Goal: Obtain resource: Obtain resource

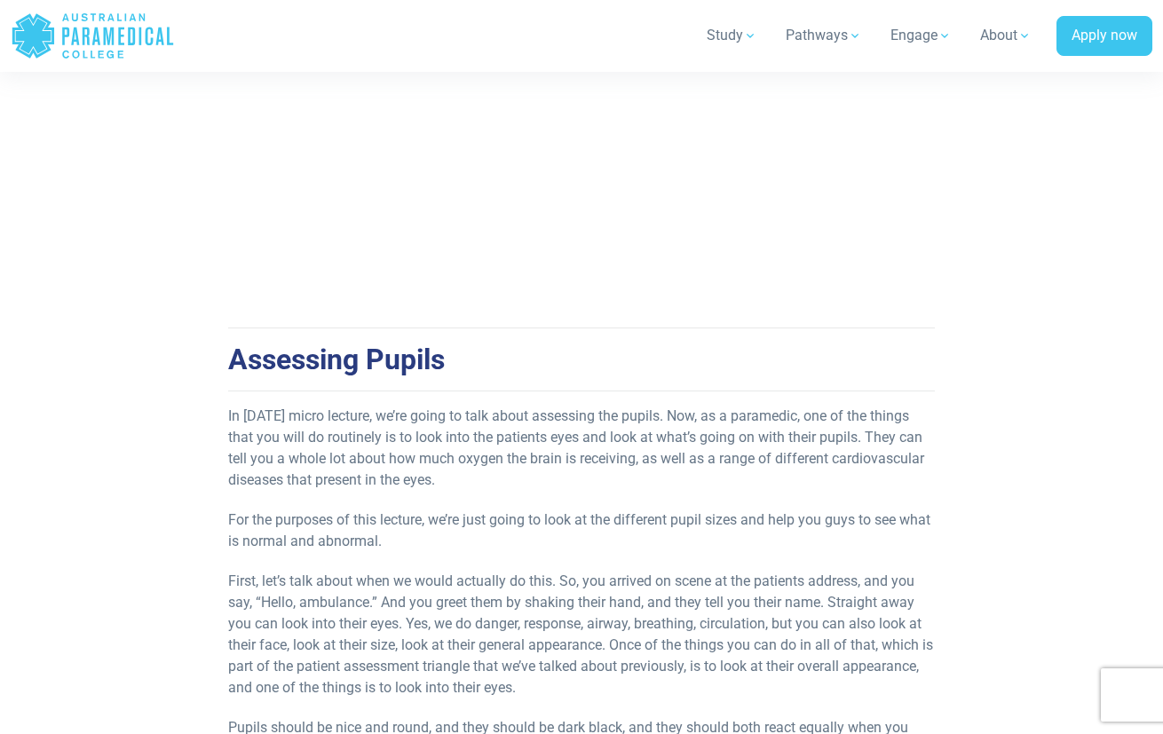
scroll to position [155, 0]
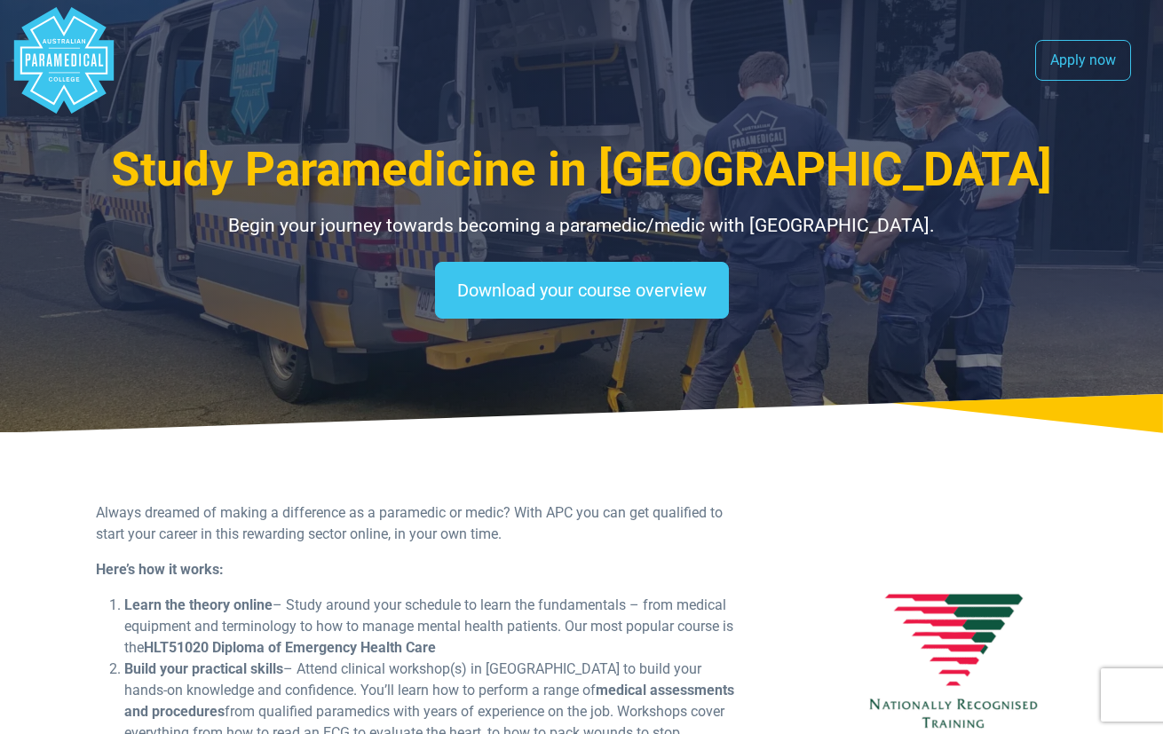
select select "**********"
click at [84, 91] on polygon "Australian Paramedical College" at bounding box center [63, 60] width 99 height 107
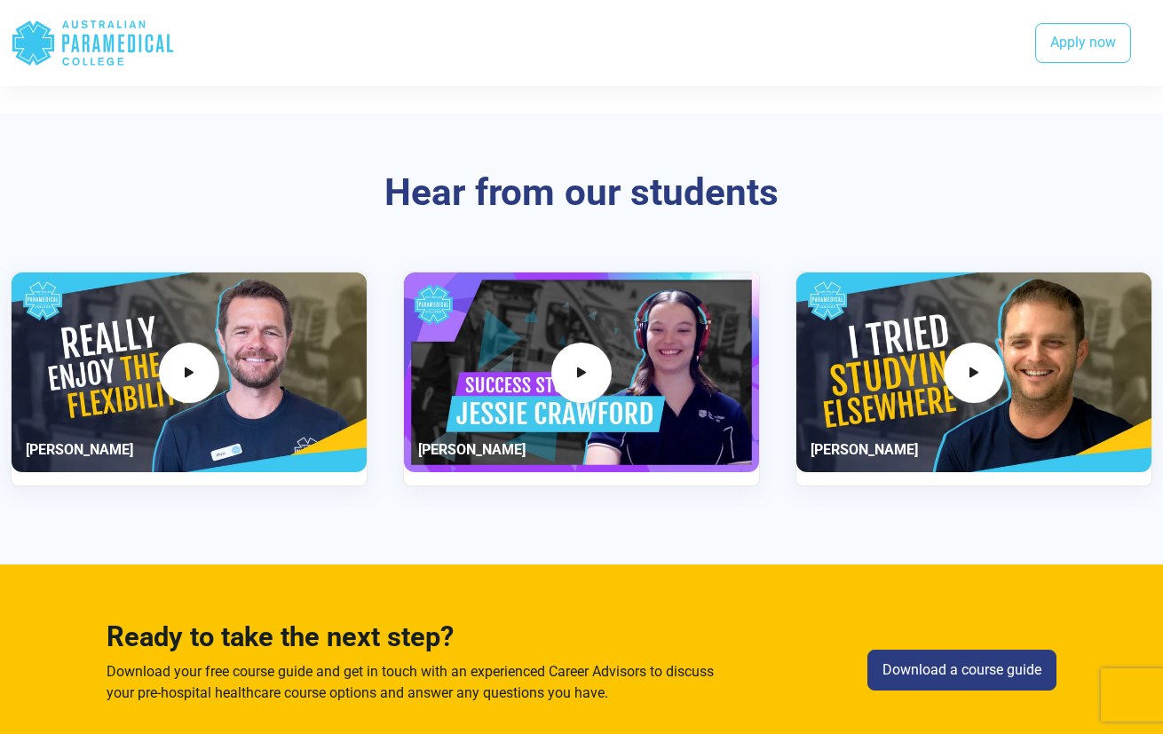
scroll to position [3319, 0]
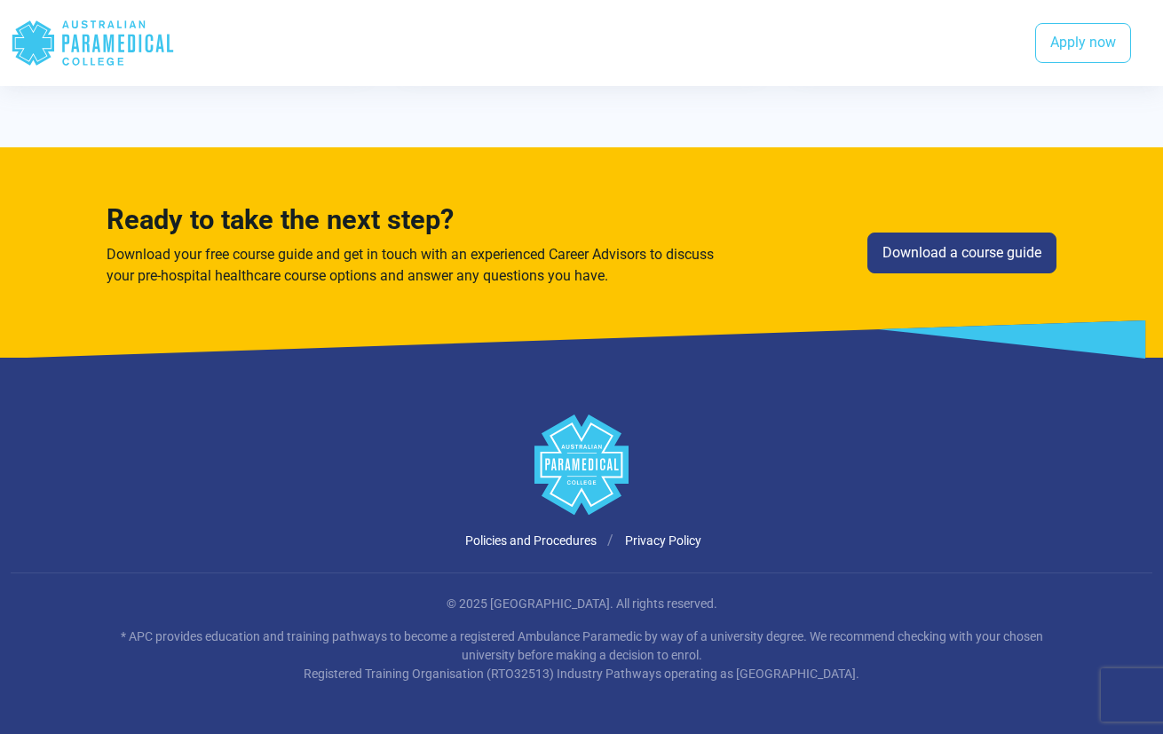
click at [44, 33] on polygon "Australian Paramedical College" at bounding box center [33, 42] width 42 height 44
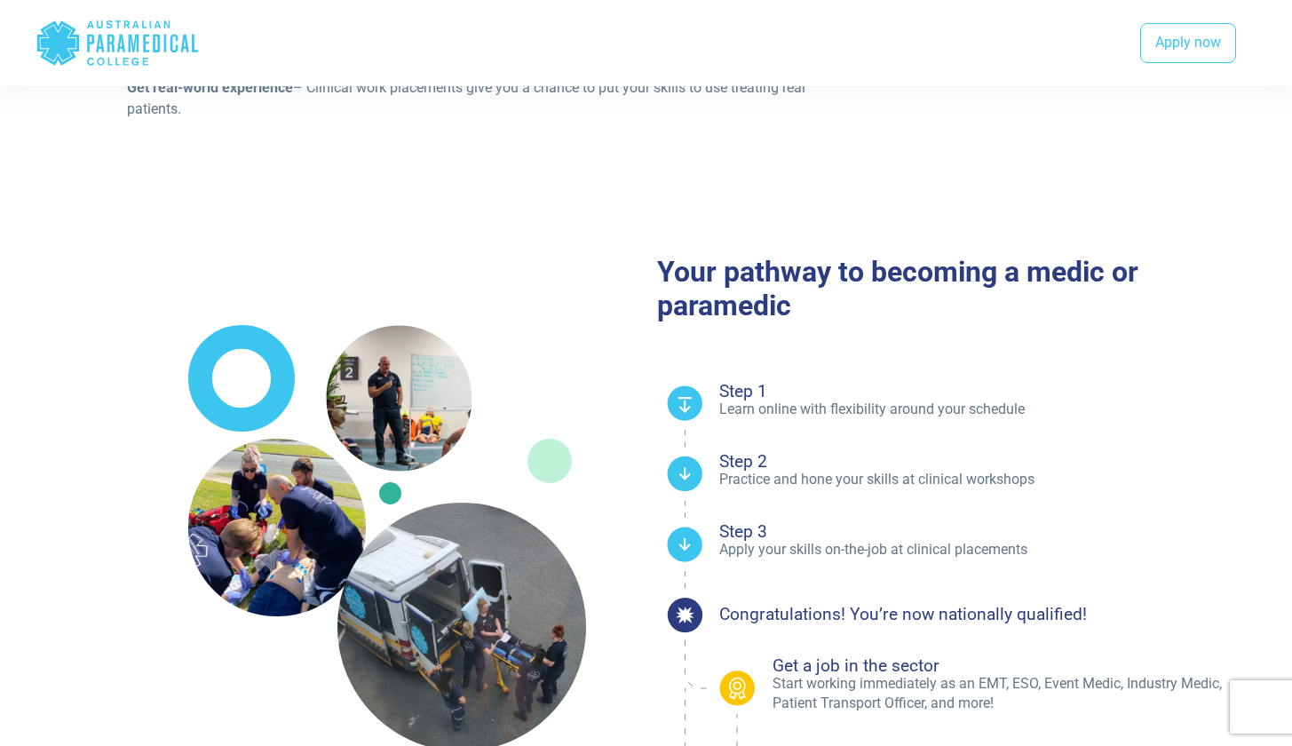
scroll to position [0, 0]
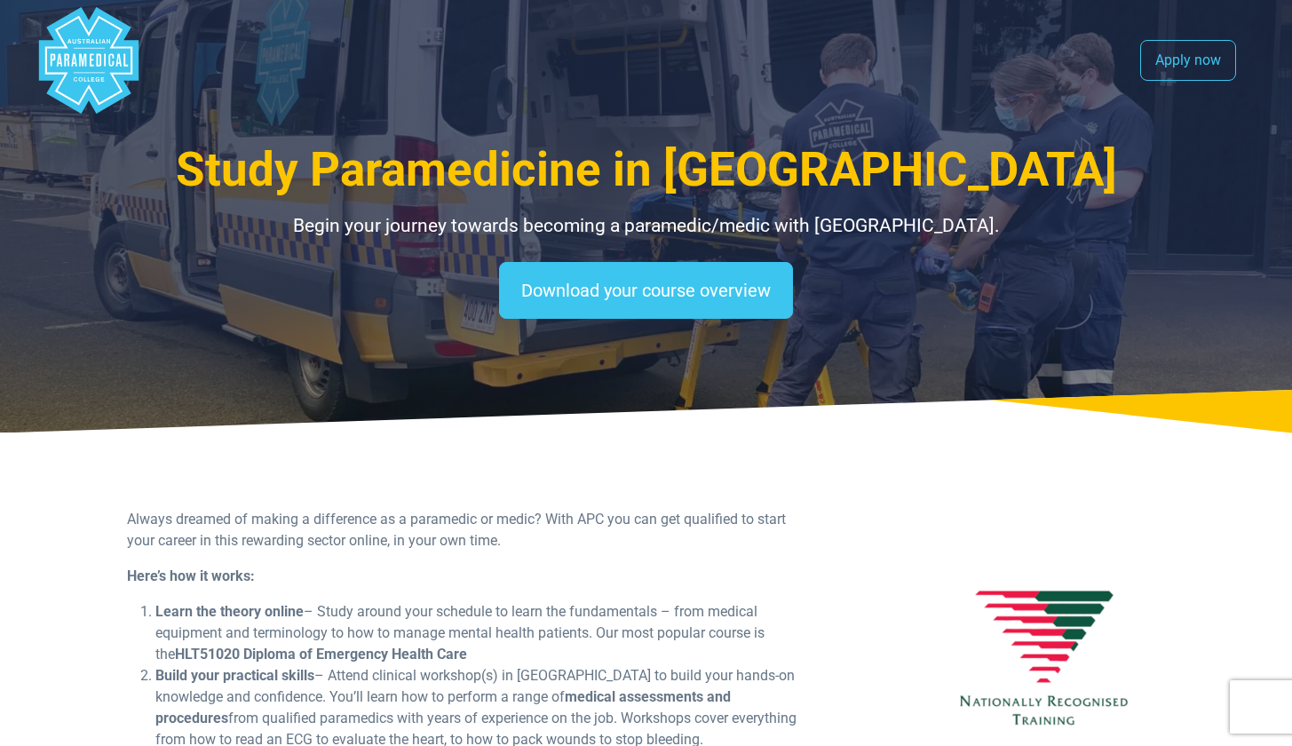
click at [68, 108] on icon ".logo-block-c1{fill:#3CC5EE;} .logo-block-c2{fill:#FFF;}" at bounding box center [89, 60] width 107 height 107
click at [76, 70] on polygon "Australian Paramedical College" at bounding box center [87, 60] width 99 height 107
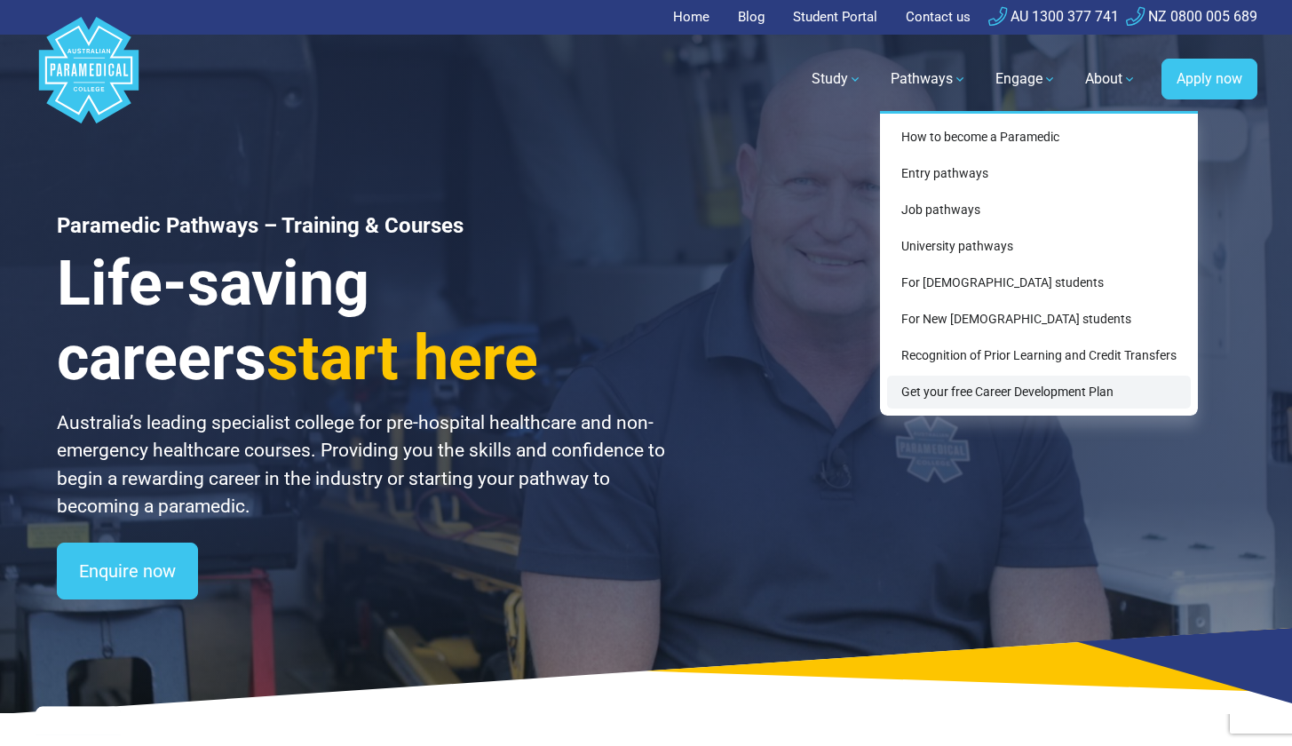
click at [1021, 404] on link "Get your free Career Development Plan" at bounding box center [1039, 392] width 304 height 33
